Goal: Complete application form

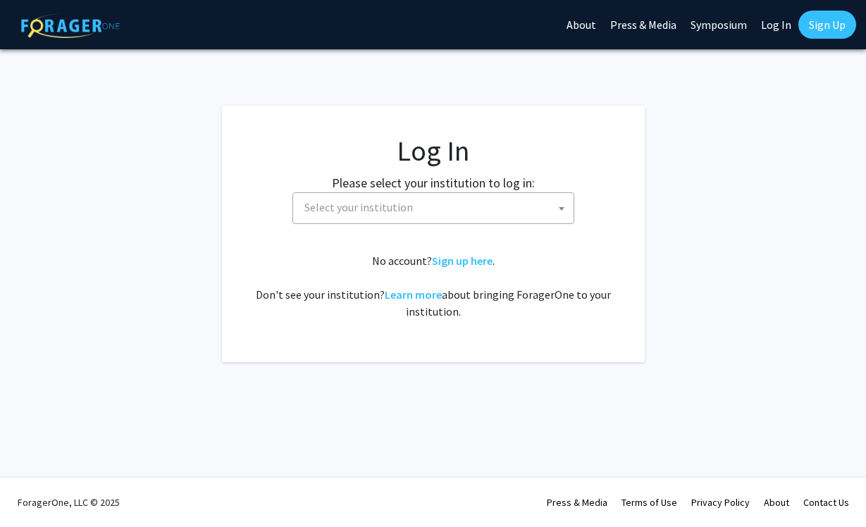
select select
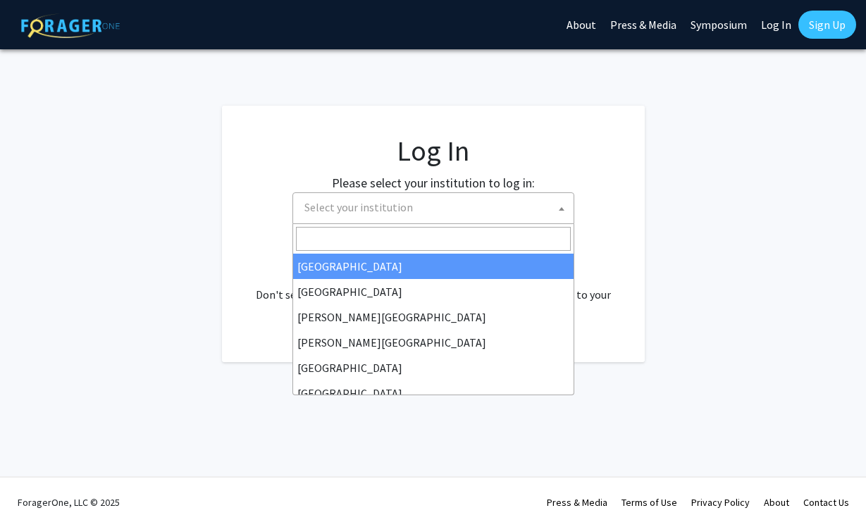
click at [409, 204] on span "Select your institution" at bounding box center [436, 207] width 275 height 29
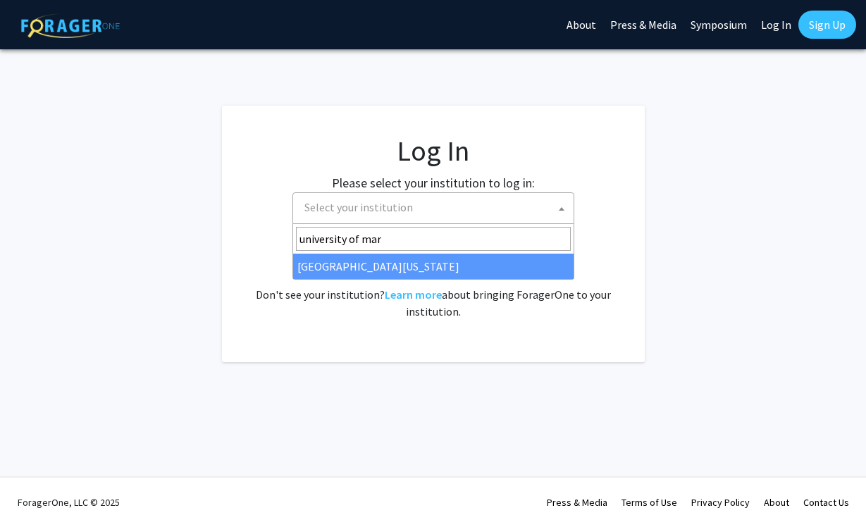
type input "[GEOGRAPHIC_DATA][PERSON_NAME]"
select select "31"
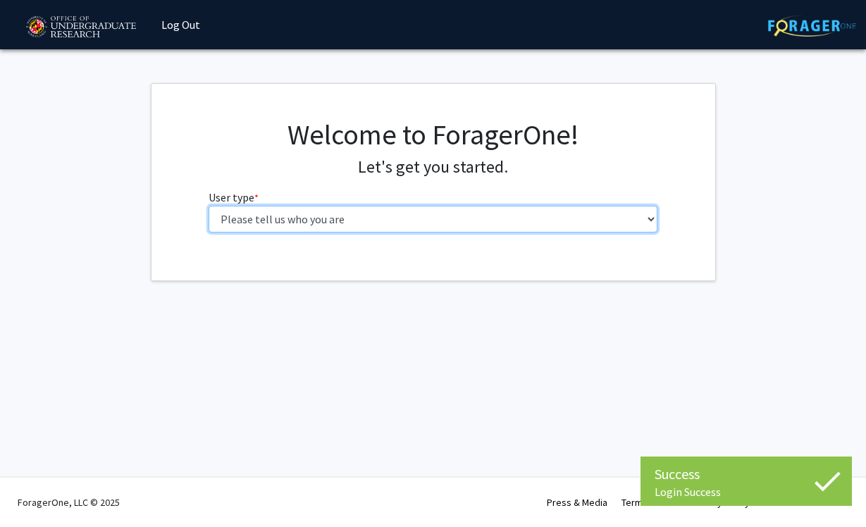
select select "1: undergrad"
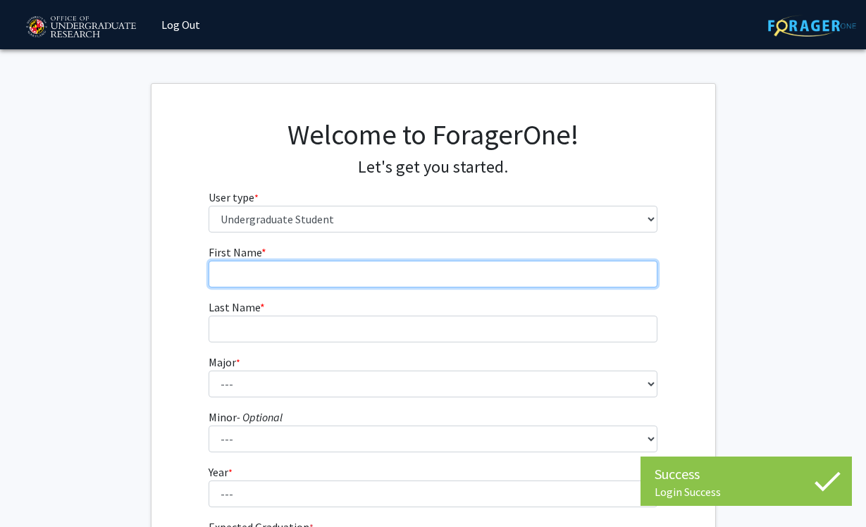
click at [428, 266] on input "First Name * required" at bounding box center [433, 274] width 449 height 27
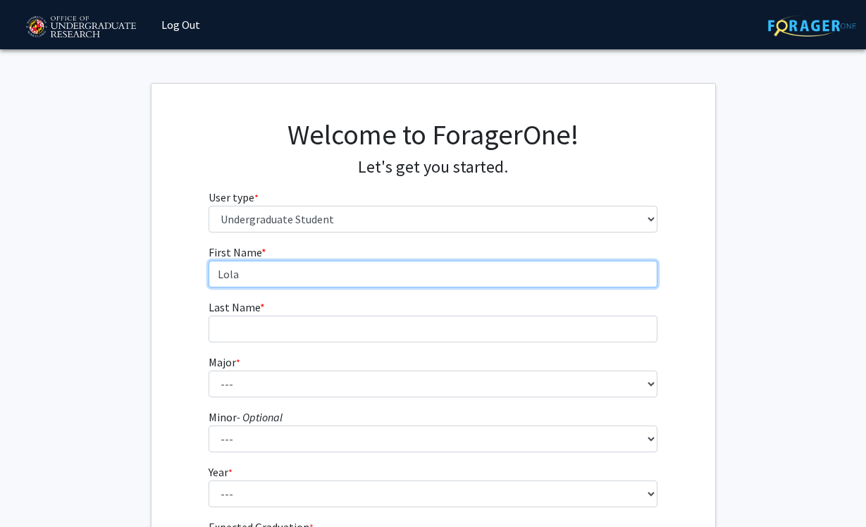
type input "Lola"
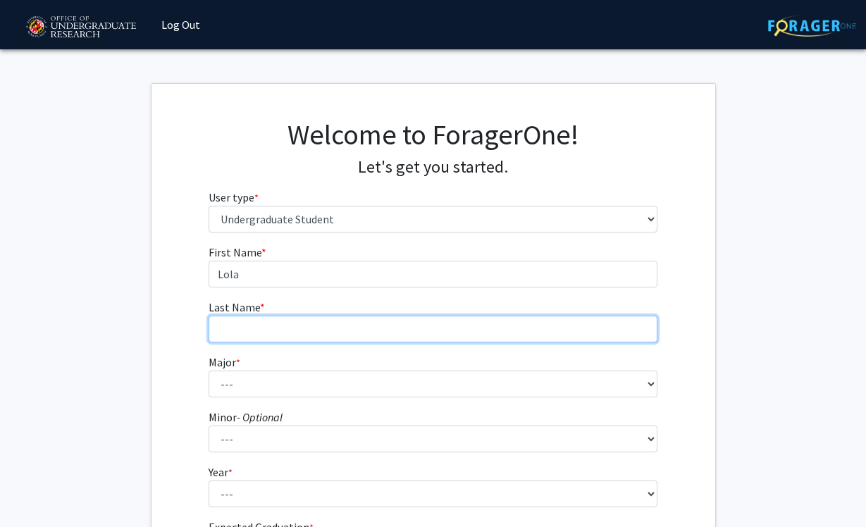
click at [307, 338] on input "Last Name * required" at bounding box center [433, 329] width 449 height 27
type input "[PERSON_NAME]"
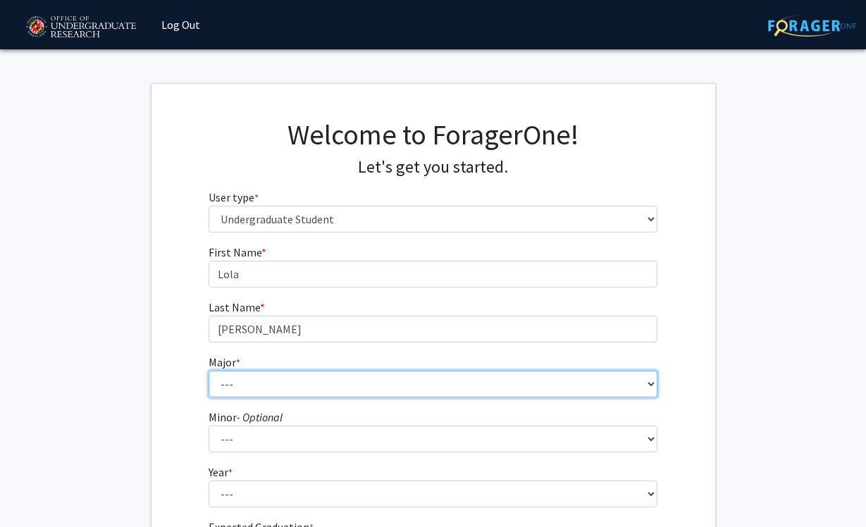
select select "63: 2364"
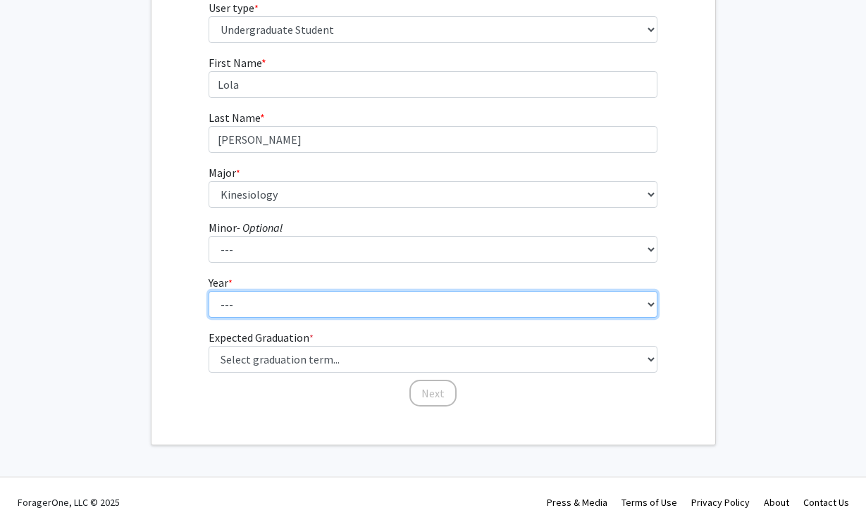
scroll to position [189, 0]
select select "3: junior"
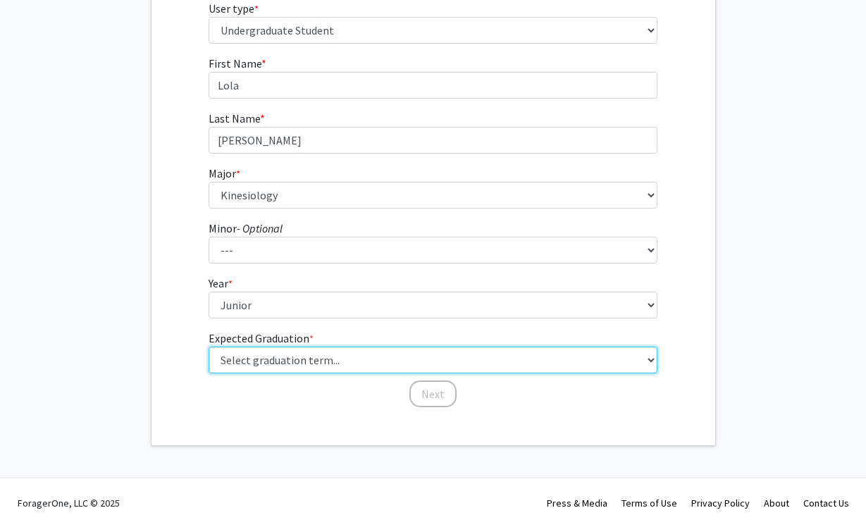
select select "9: spring_2027"
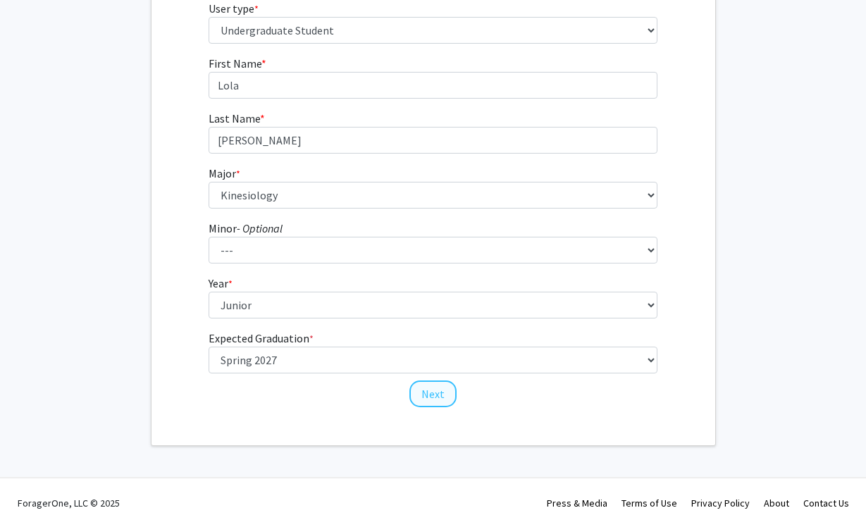
click at [435, 395] on button "Next" at bounding box center [432, 394] width 47 height 27
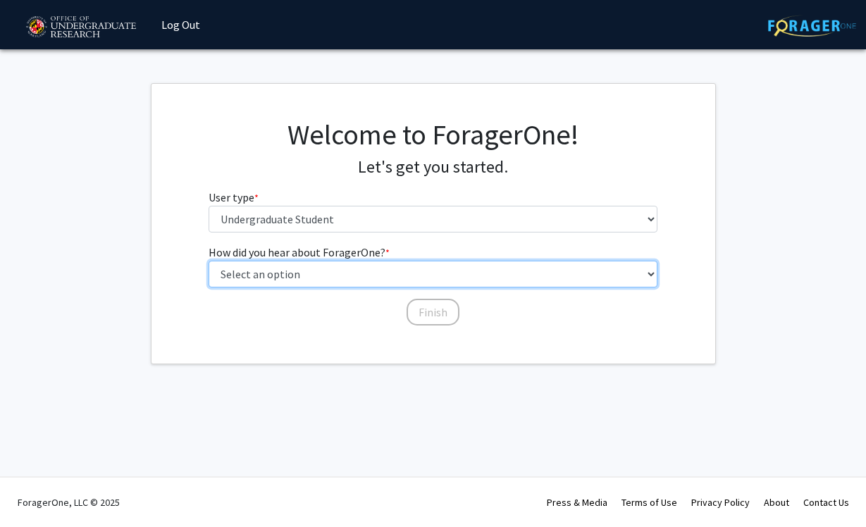
select select "5: other"
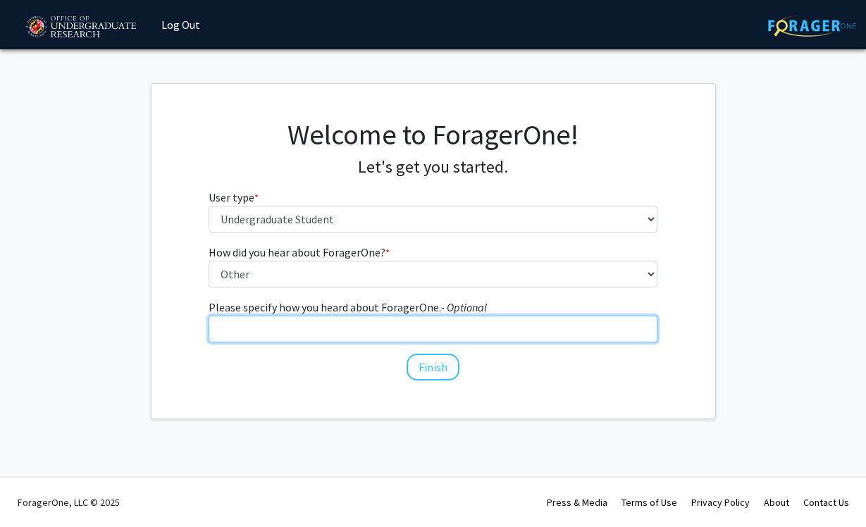
click at [417, 331] on input "Please specify how you heard about ForagerOne. - Optional" at bounding box center [433, 329] width 449 height 27
type input "reddit"
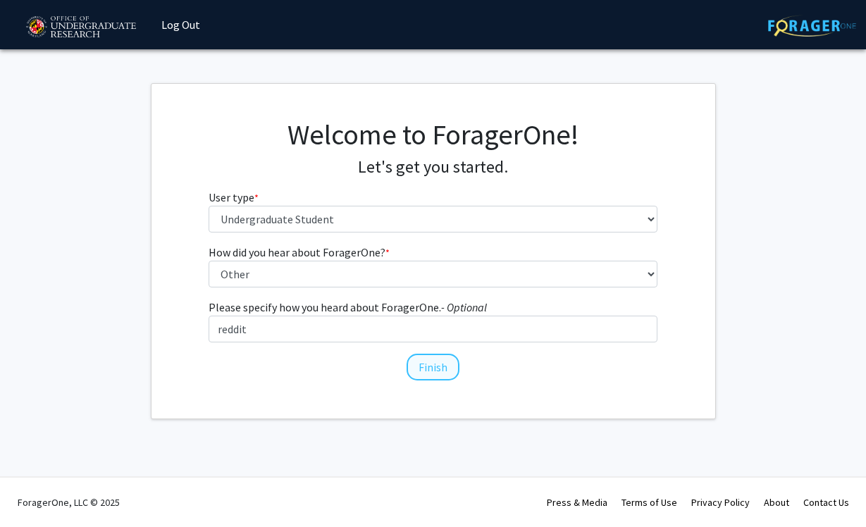
click at [414, 365] on button "Finish" at bounding box center [433, 367] width 53 height 27
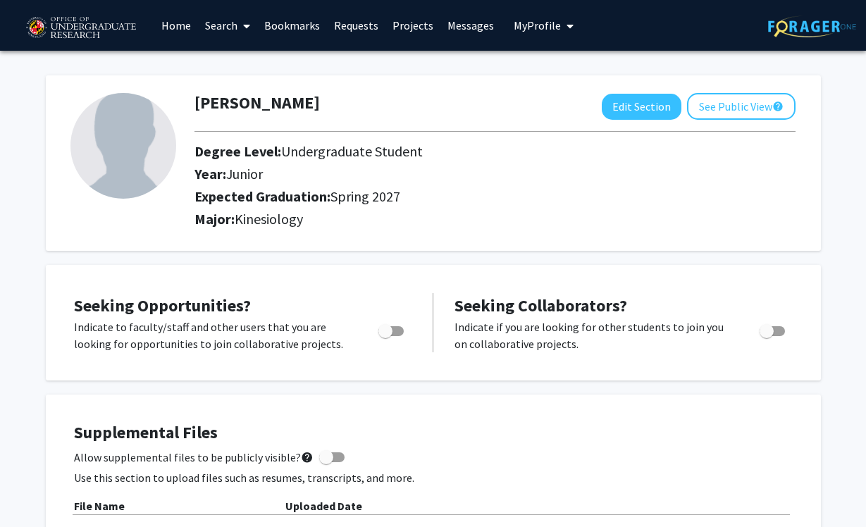
click at [404, 26] on link "Projects" at bounding box center [412, 25] width 55 height 49
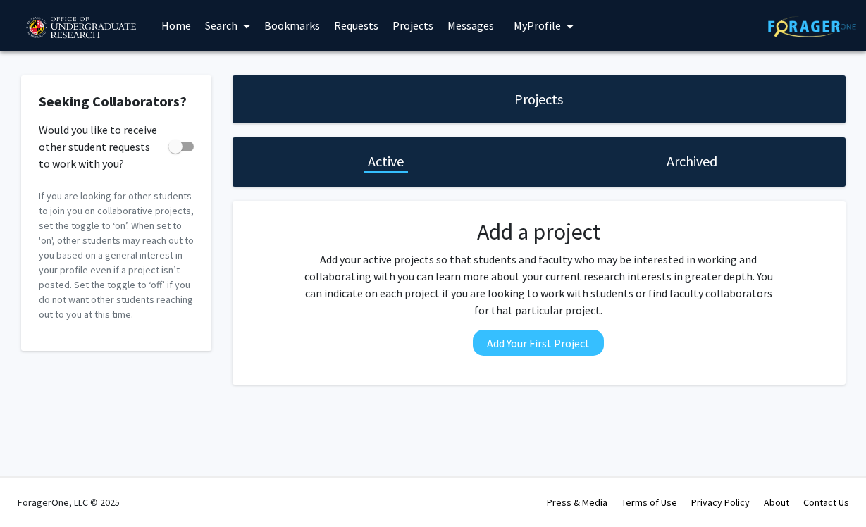
click at [352, 36] on link "Requests" at bounding box center [356, 25] width 58 height 49
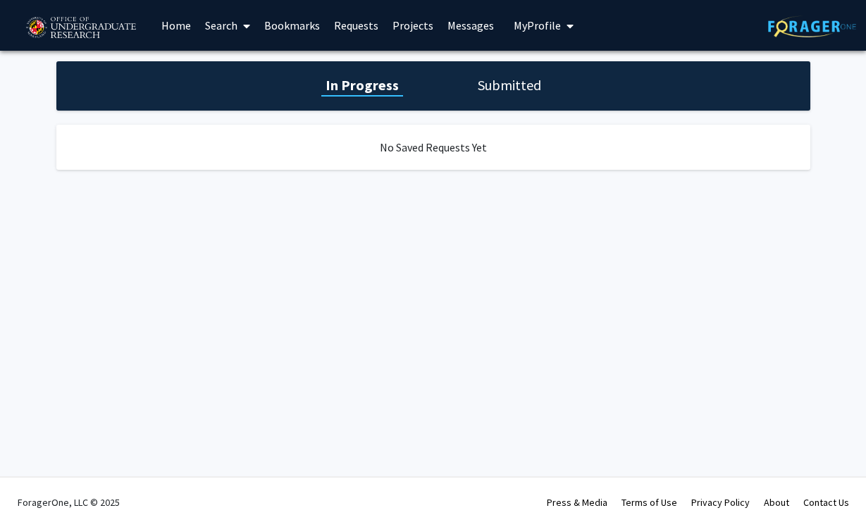
click at [293, 34] on link "Bookmarks" at bounding box center [292, 25] width 70 height 49
